Goal: Find specific page/section: Find specific page/section

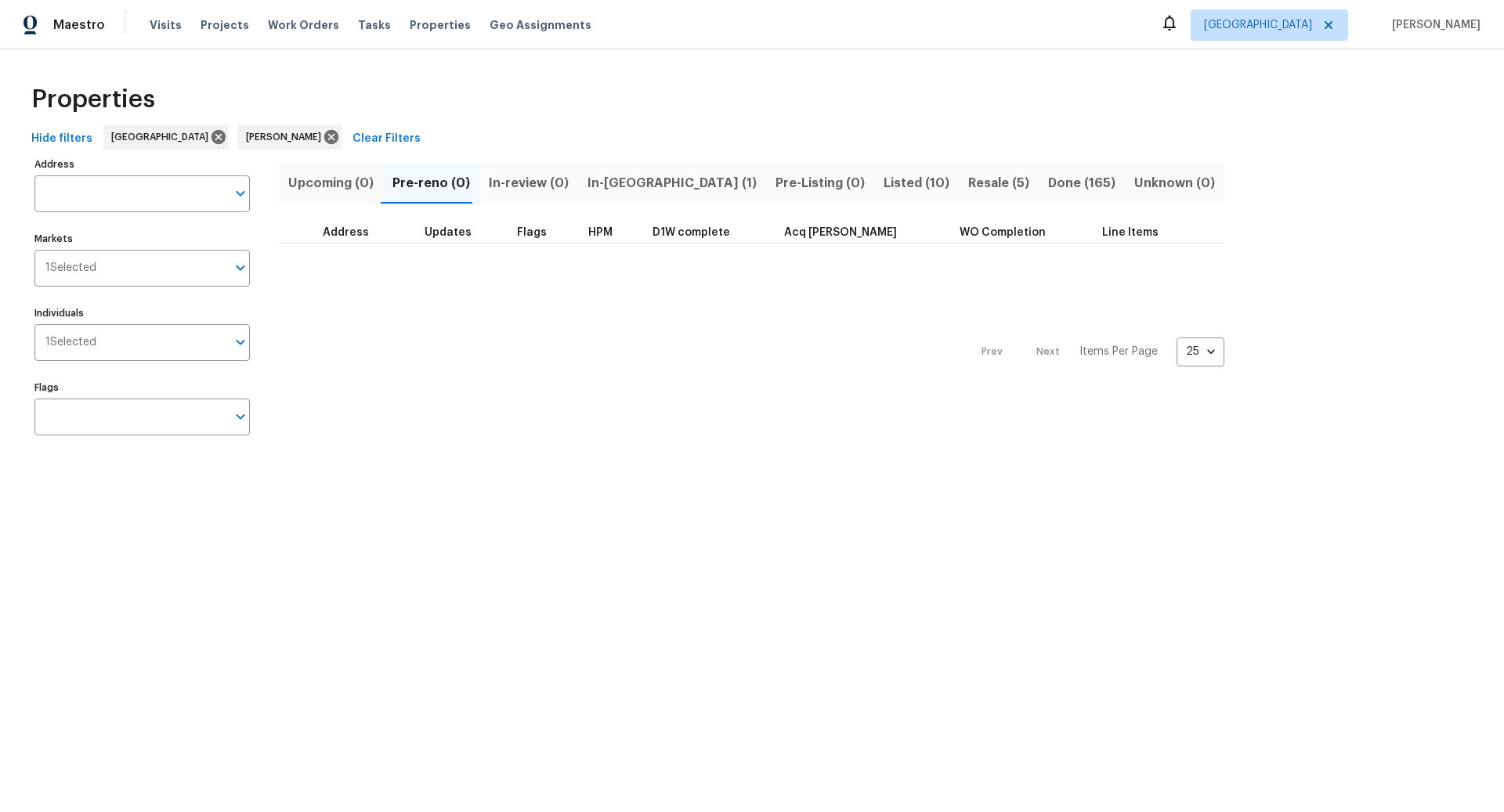
click at [616, 182] on span "In-[GEOGRAPHIC_DATA] (1)" at bounding box center [672, 183] width 169 height 22
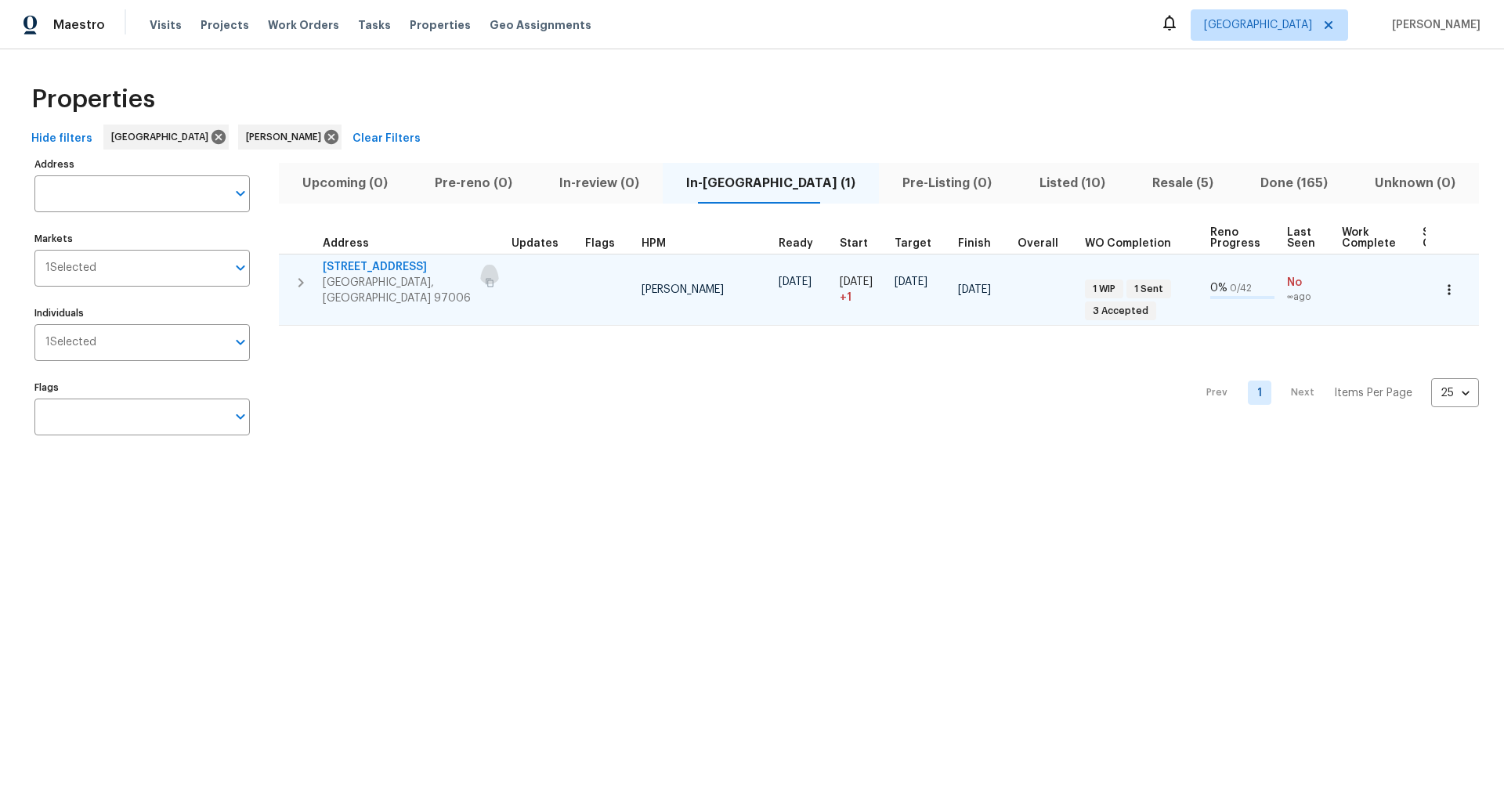
click at [486, 278] on icon "button" at bounding box center [489, 283] width 8 height 9
click at [304, 273] on icon "button" at bounding box center [301, 283] width 19 height 19
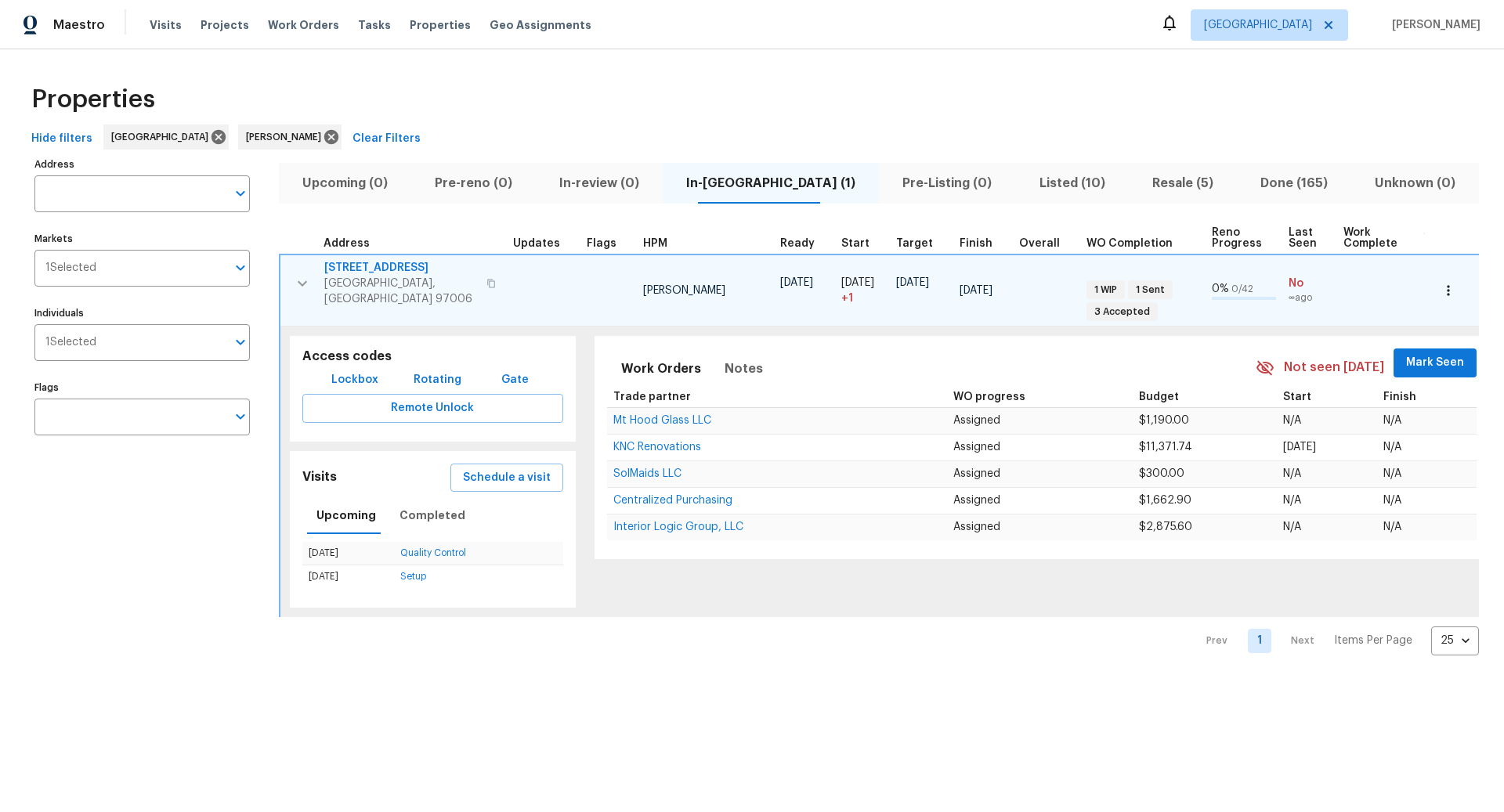
click at [362, 371] on span "Lockbox" at bounding box center [355, 380] width 47 height 19
